Goal: Task Accomplishment & Management: Complete application form

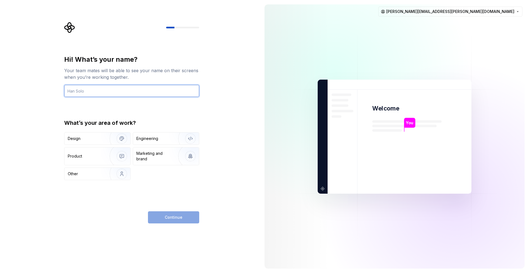
click at [131, 90] on input "text" at bounding box center [131, 91] width 135 height 12
type input "[PERSON_NAME]"
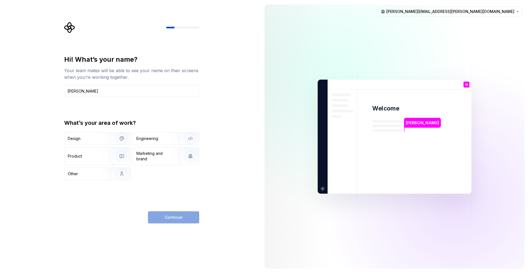
click at [200, 107] on div "Hi! What’s your name? Your team mates will be able to see your name on their sc…" at bounding box center [133, 122] width 145 height 201
click at [113, 141] on img "button" at bounding box center [118, 138] width 35 height 37
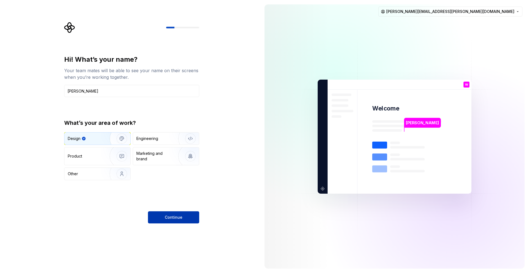
click at [165, 217] on span "Continue" at bounding box center [174, 217] width 18 height 6
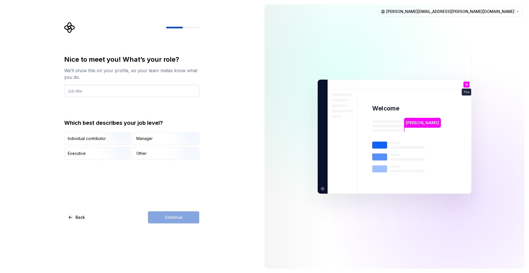
click at [145, 90] on input "text" at bounding box center [131, 91] width 135 height 12
type input "Designer"
click at [215, 105] on div "Nice to meet you! What’s your role? We’ll show this on your profile, so your te…" at bounding box center [130, 136] width 260 height 273
click at [121, 142] on img "button" at bounding box center [116, 145] width 35 height 37
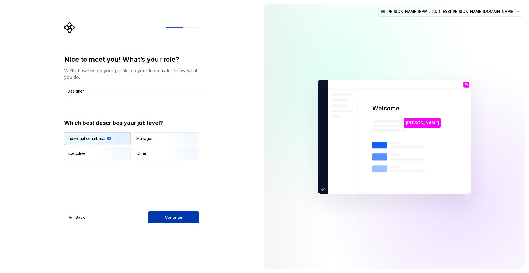
click at [165, 219] on span "Continue" at bounding box center [174, 217] width 18 height 6
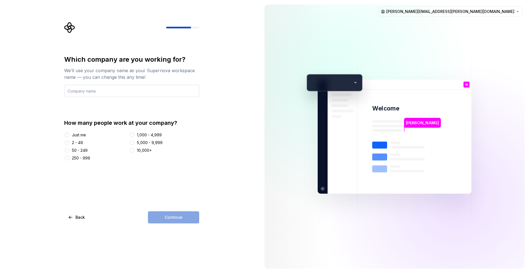
click at [128, 91] on input "text" at bounding box center [131, 91] width 135 height 12
type input "CLIKD"
click at [77, 142] on div "2 - 49" at bounding box center [77, 143] width 11 height 6
click at [69, 142] on button "2 - 49" at bounding box center [67, 142] width 4 height 4
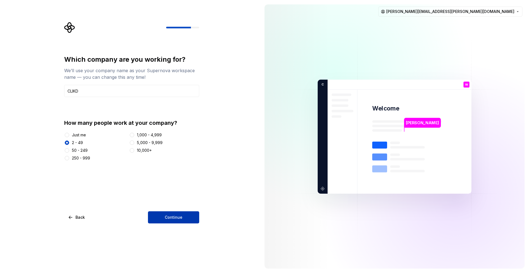
click at [182, 216] on button "Continue" at bounding box center [173, 217] width 51 height 12
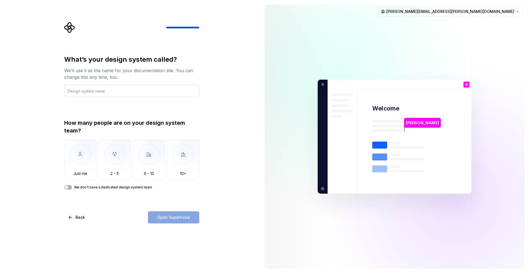
click at [130, 91] on input "text" at bounding box center [131, 91] width 135 height 12
click at [118, 90] on input "text" at bounding box center [131, 91] width 135 height 12
paste input "Gaming Platform DS"
type input "Gaming Platform DS"
click at [178, 118] on div "What’s your design system called? We’ll use it as the name for your documentati…" at bounding box center [131, 122] width 135 height 134
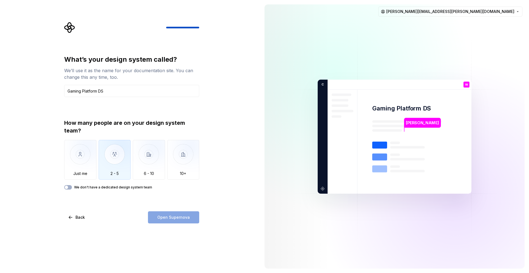
click at [112, 159] on img "button" at bounding box center [115, 158] width 32 height 37
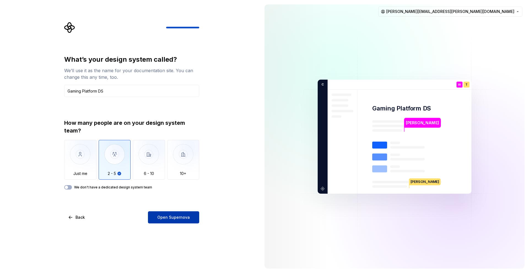
click at [164, 215] on span "Open Supernova" at bounding box center [173, 217] width 32 height 6
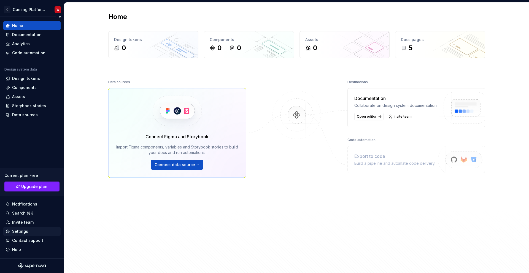
click at [32, 233] on div "Settings" at bounding box center [32, 232] width 53 height 6
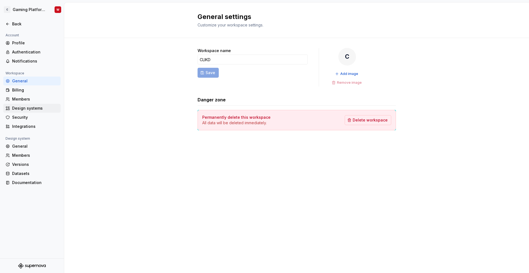
click at [30, 106] on div "Design systems" at bounding box center [35, 108] width 46 height 6
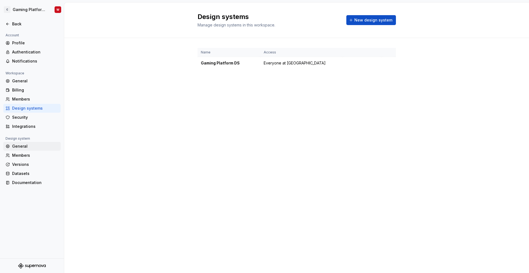
click at [21, 145] on div "General" at bounding box center [35, 146] width 46 height 6
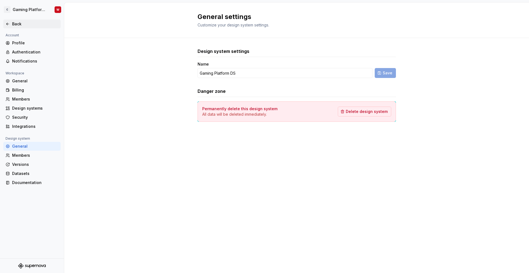
click at [9, 22] on icon at bounding box center [8, 24] width 4 height 4
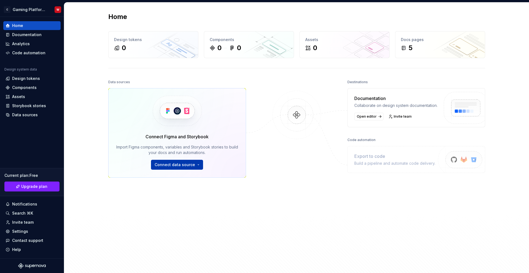
click at [188, 164] on html "C Gaming Platform DS W Home Documentation Analytics Code automation Design syst…" at bounding box center [264, 136] width 529 height 273
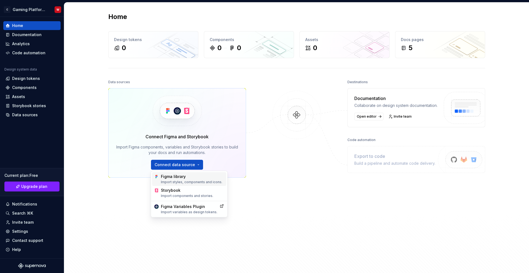
click at [181, 178] on div "Figma library Import styles, components and icons." at bounding box center [192, 179] width 63 height 10
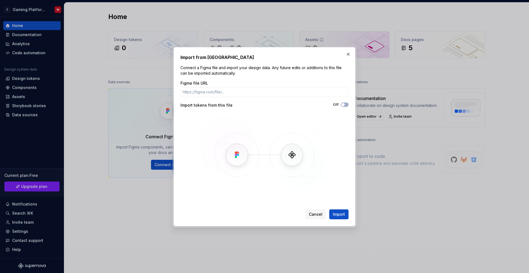
click at [349, 55] on button "button" at bounding box center [348, 54] width 8 height 8
